Goal: Find specific page/section: Find specific page/section

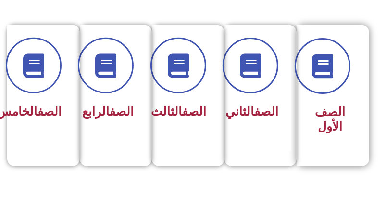
scroll to position [240, 0]
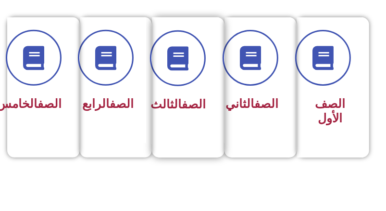
click at [182, 100] on link "الصف" at bounding box center [194, 104] width 24 height 14
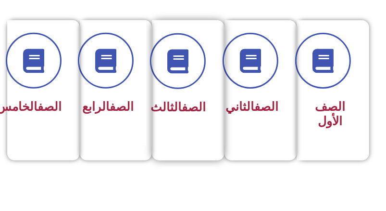
click at [180, 114] on span "الصف الثالث" at bounding box center [178, 107] width 55 height 14
click at [182, 100] on link "الصف" at bounding box center [194, 107] width 24 height 14
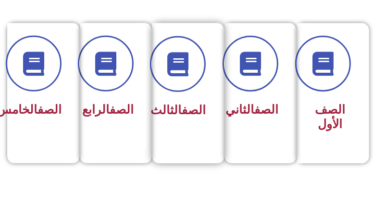
click at [190, 122] on div "الصف الثالث" at bounding box center [185, 110] width 41 height 23
click at [190, 117] on span "الصف الثالث" at bounding box center [178, 110] width 55 height 14
click at [163, 105] on div "الصف الثالث" at bounding box center [185, 86] width 67 height 126
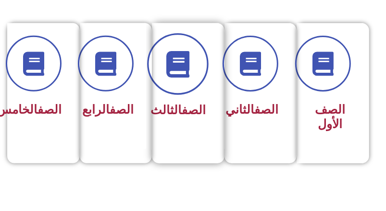
click at [184, 40] on span at bounding box center [178, 65] width 62 height 62
drag, startPoint x: 167, startPoint y: 78, endPoint x: 167, endPoint y: 85, distance: 6.3
click at [167, 85] on span at bounding box center [178, 65] width 62 height 62
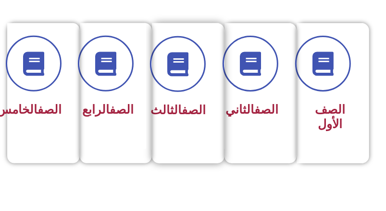
click at [178, 117] on span "الصف الثالث" at bounding box center [178, 110] width 55 height 14
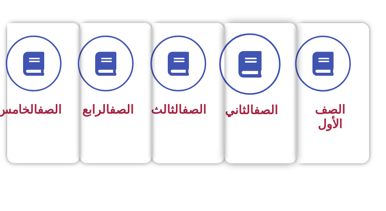
click at [250, 69] on icon at bounding box center [250, 64] width 26 height 26
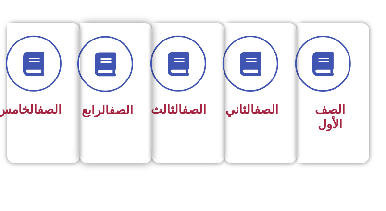
click at [109, 114] on link "الصف" at bounding box center [121, 110] width 24 height 14
